Goal: Task Accomplishment & Management: Manage account settings

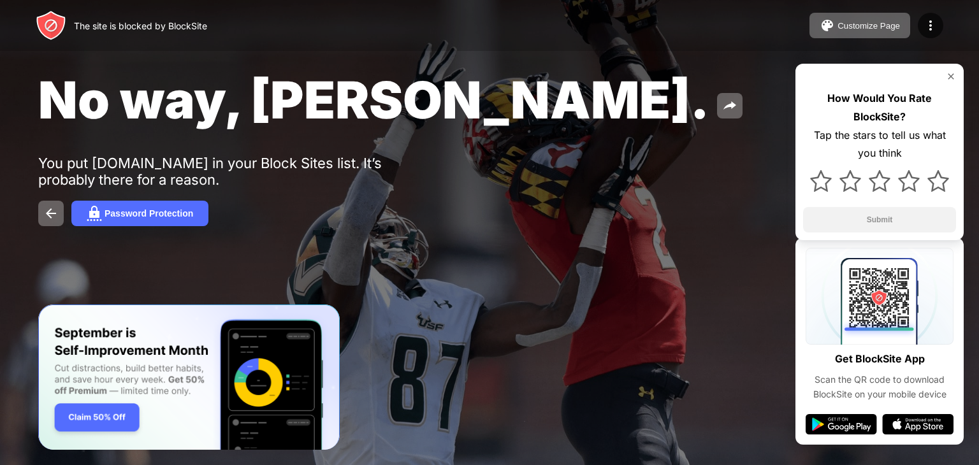
click at [57, 28] on img at bounding box center [51, 25] width 31 height 31
drag, startPoint x: 101, startPoint y: 16, endPoint x: 110, endPoint y: 26, distance: 13.6
click at [110, 26] on div "The site is blocked by BlockSite" at bounding box center [121, 25] width 171 height 31
click at [110, 26] on div "The site is blocked by BlockSite" at bounding box center [140, 25] width 133 height 11
click at [872, 19] on button "Customize Page" at bounding box center [860, 25] width 101 height 25
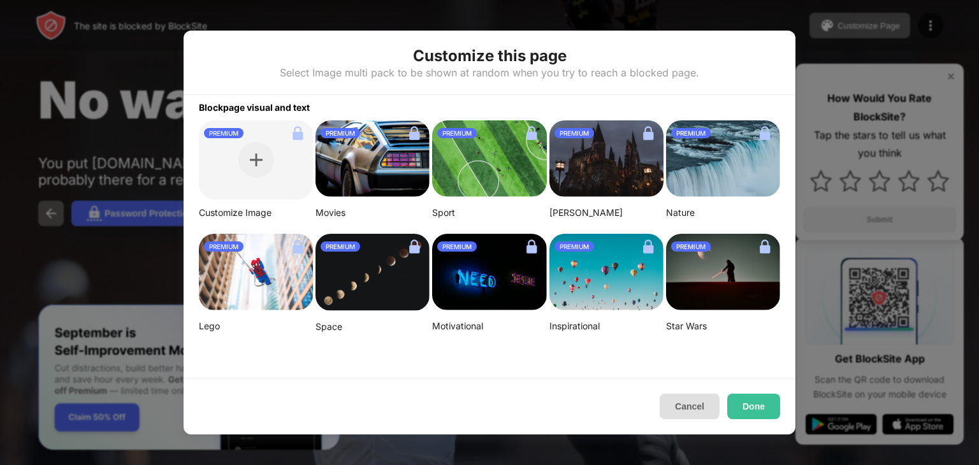
click at [696, 410] on button "Cancel" at bounding box center [690, 406] width 60 height 25
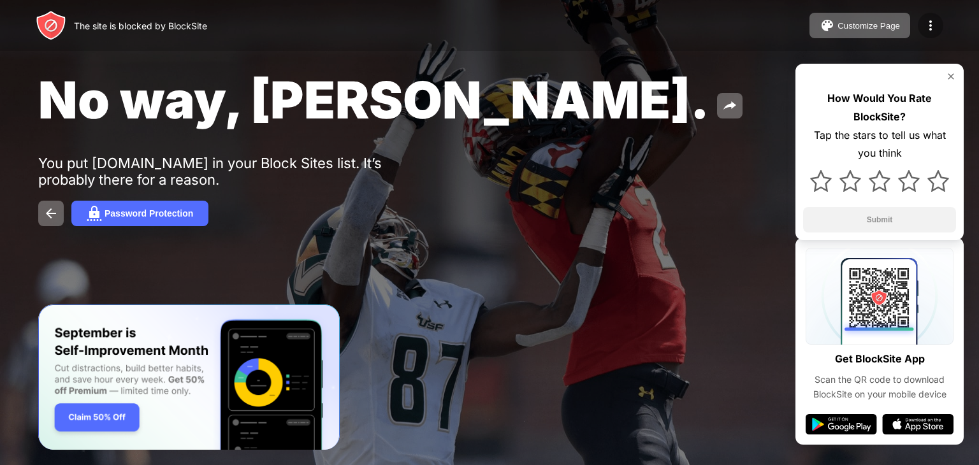
click at [934, 18] on img at bounding box center [930, 25] width 15 height 15
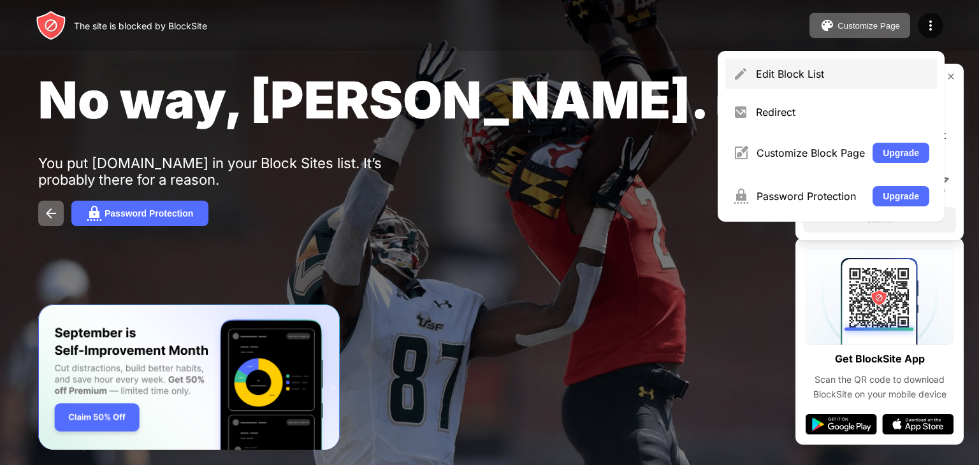
click at [880, 66] on div "Edit Block List" at bounding box center [831, 74] width 212 height 31
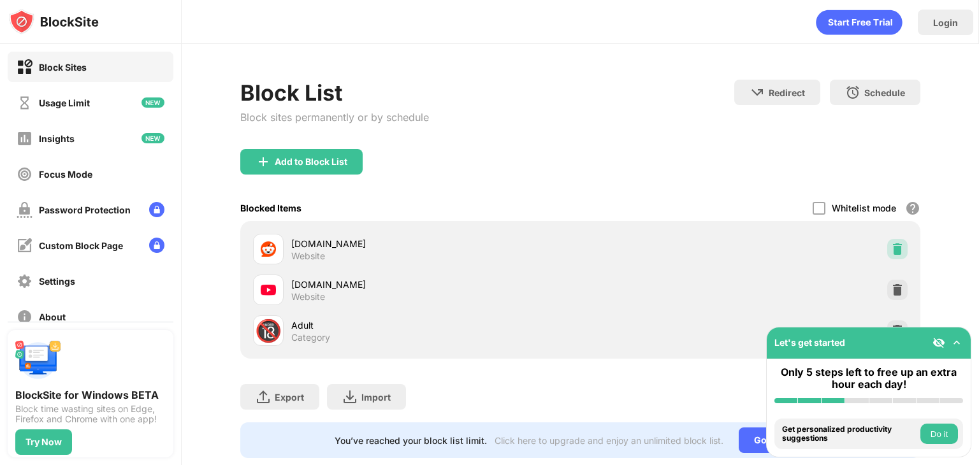
click at [892, 251] on img at bounding box center [897, 249] width 13 height 13
